Goal: Task Accomplishment & Management: Manage account settings

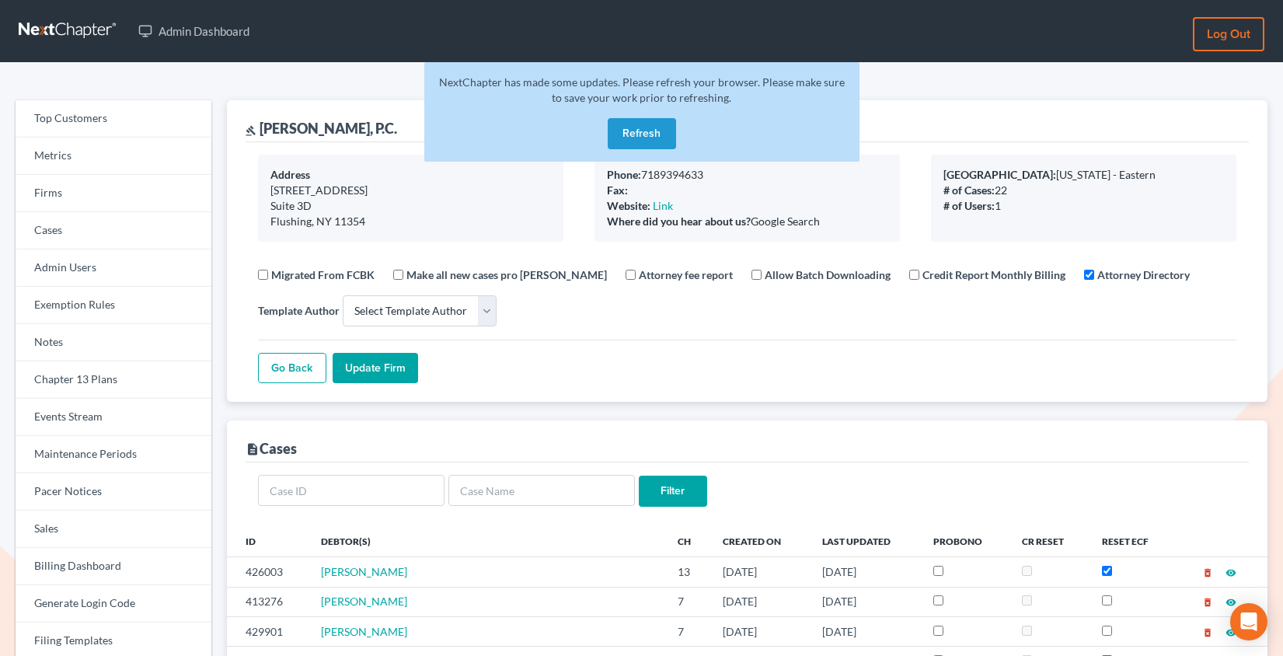
select select
click at [46, 196] on link "Firms" at bounding box center [114, 193] width 196 height 37
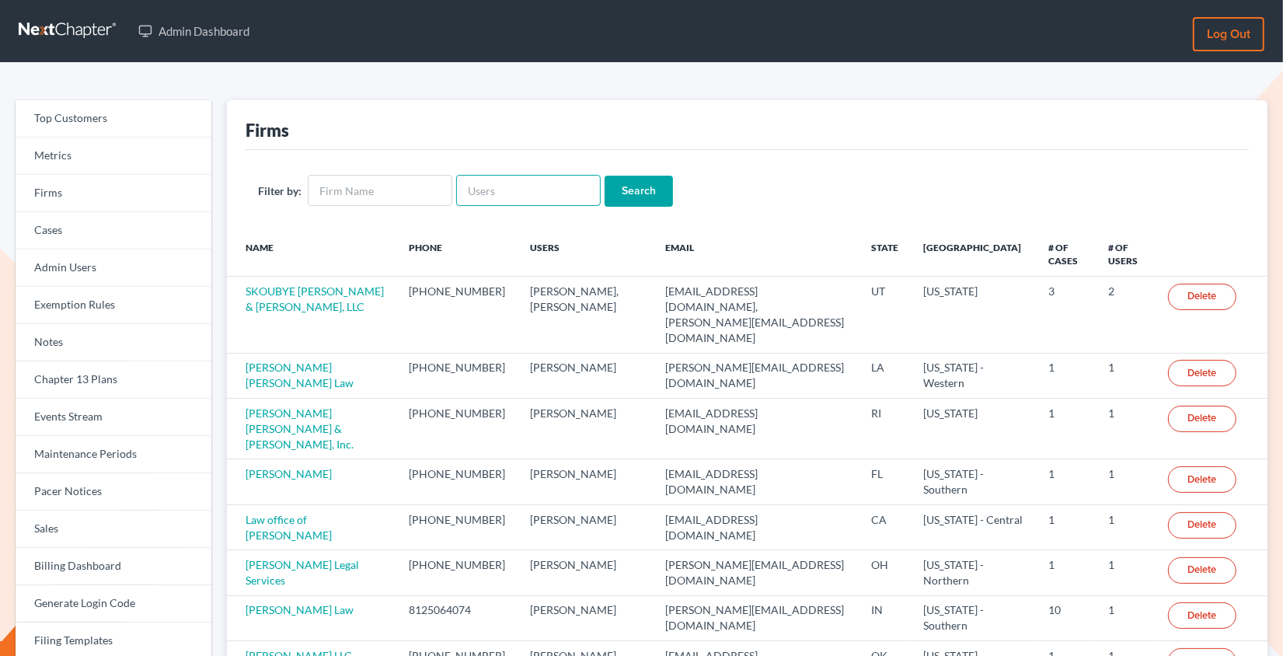
click at [525, 197] on input "text" at bounding box center [528, 190] width 144 height 31
paste input "[EMAIL_ADDRESS][DOMAIN_NAME]"
type input "[EMAIL_ADDRESS][DOMAIN_NAME]"
click at [604, 176] on input "Search" at bounding box center [638, 191] width 68 height 31
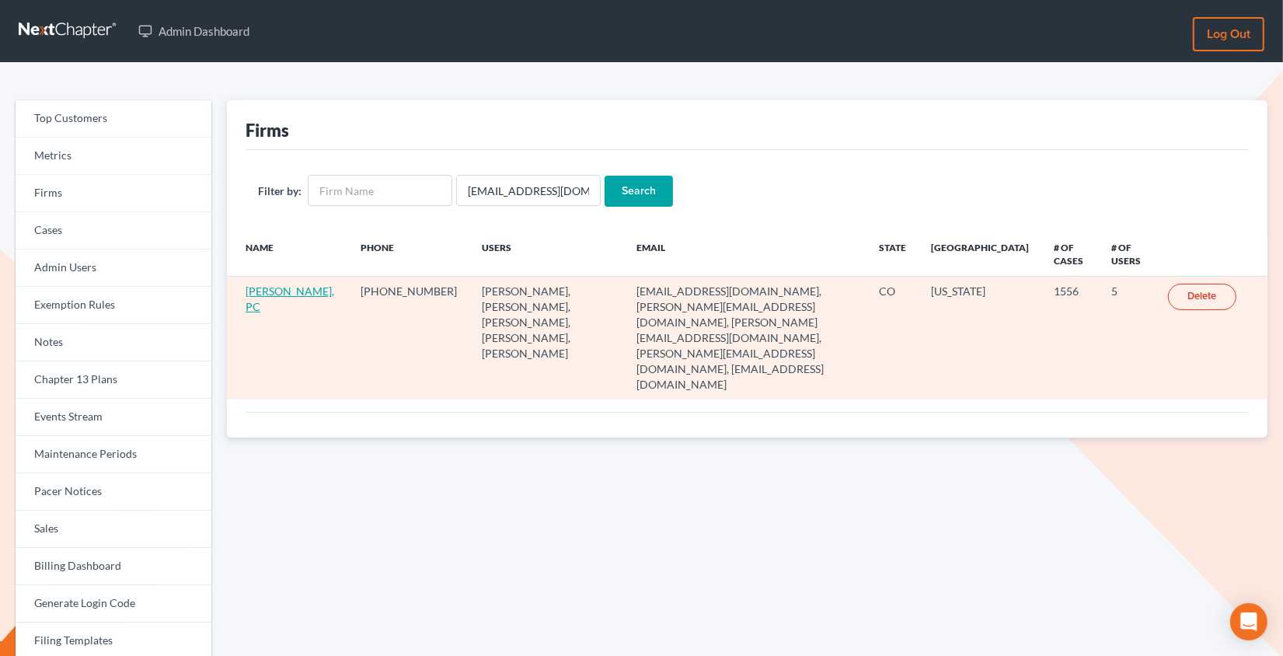
click at [283, 307] on link "Berken Cloyes, PC" at bounding box center [289, 298] width 89 height 29
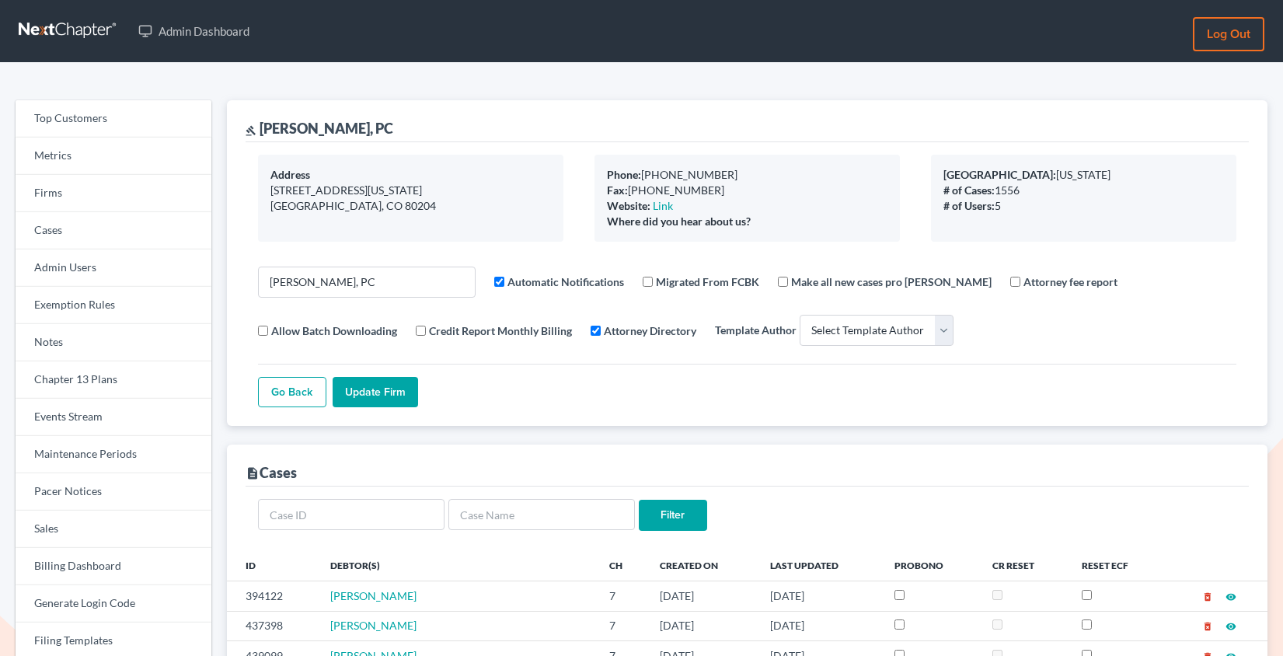
select select
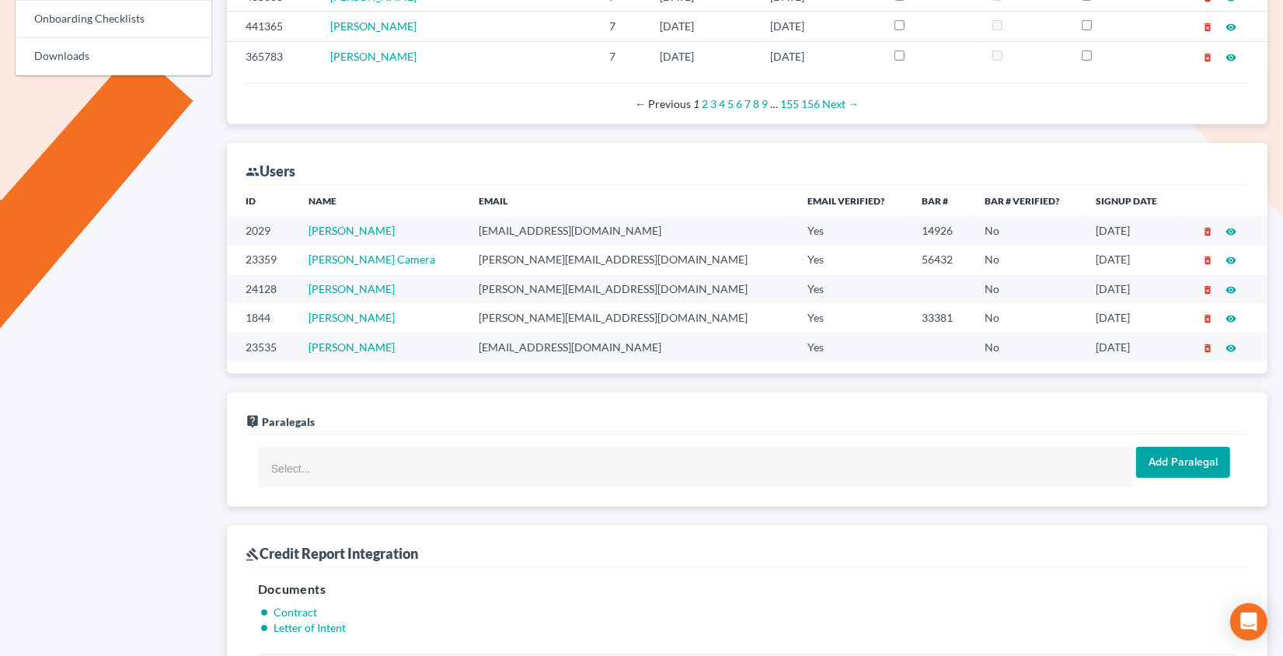
scroll to position [806, 0]
